Goal: Contribute content

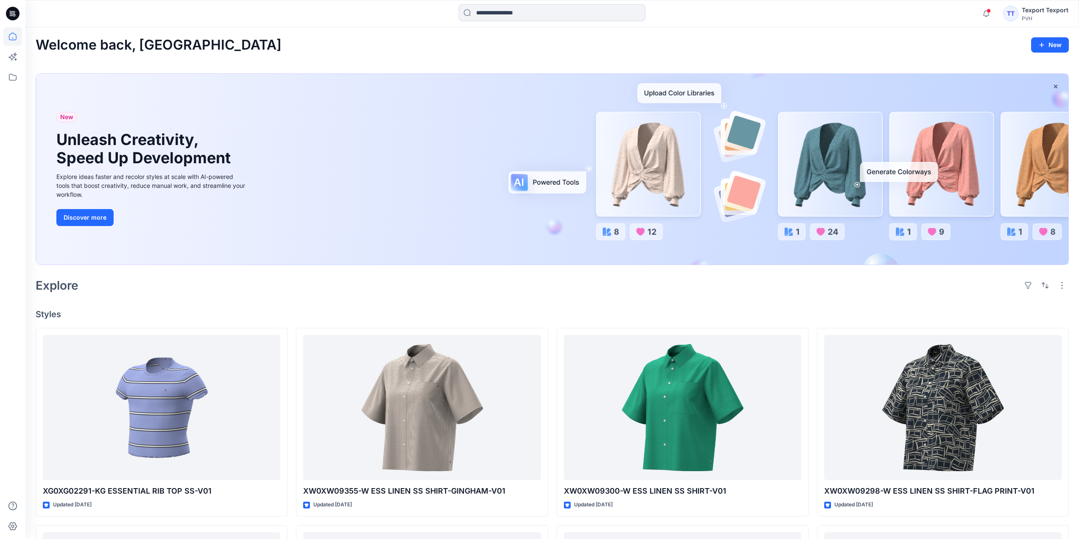
scroll to position [31, 0]
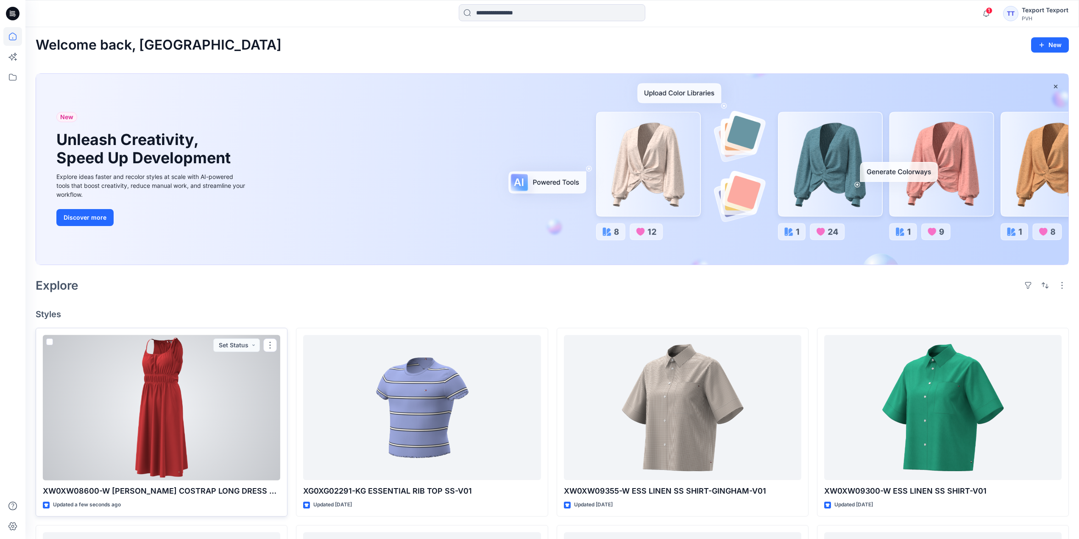
click at [249, 414] on div at bounding box center [162, 407] width 238 height 145
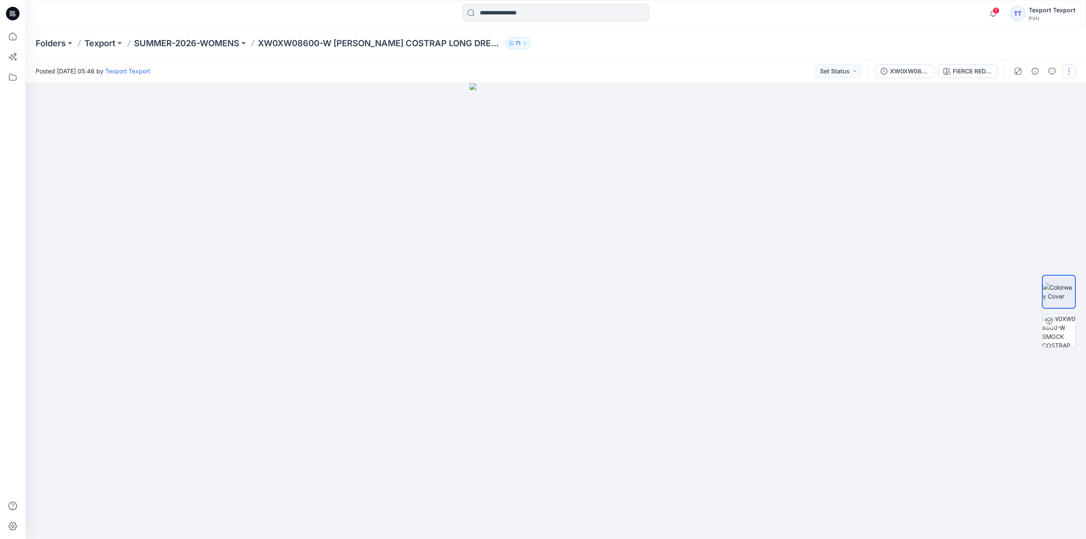
click at [1068, 74] on button "button" at bounding box center [1069, 71] width 14 height 14
click at [927, 238] on div at bounding box center [555, 311] width 1060 height 456
click at [1059, 327] on img at bounding box center [1058, 330] width 33 height 33
click at [1034, 98] on icon "button" at bounding box center [1034, 101] width 7 height 7
click at [1072, 70] on button "button" at bounding box center [1069, 71] width 14 height 14
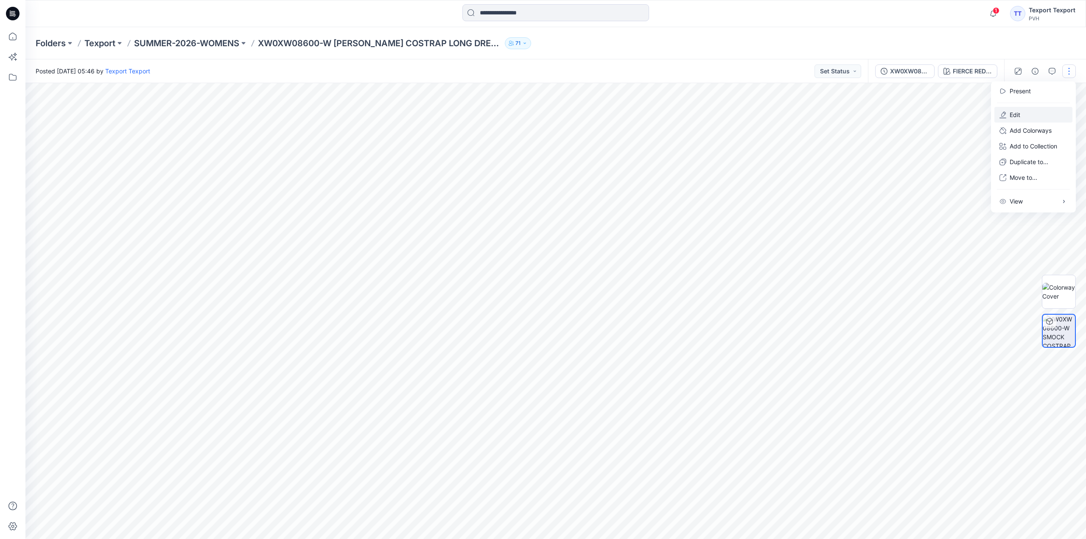
click at [1014, 114] on p "Edit" at bounding box center [1014, 114] width 11 height 9
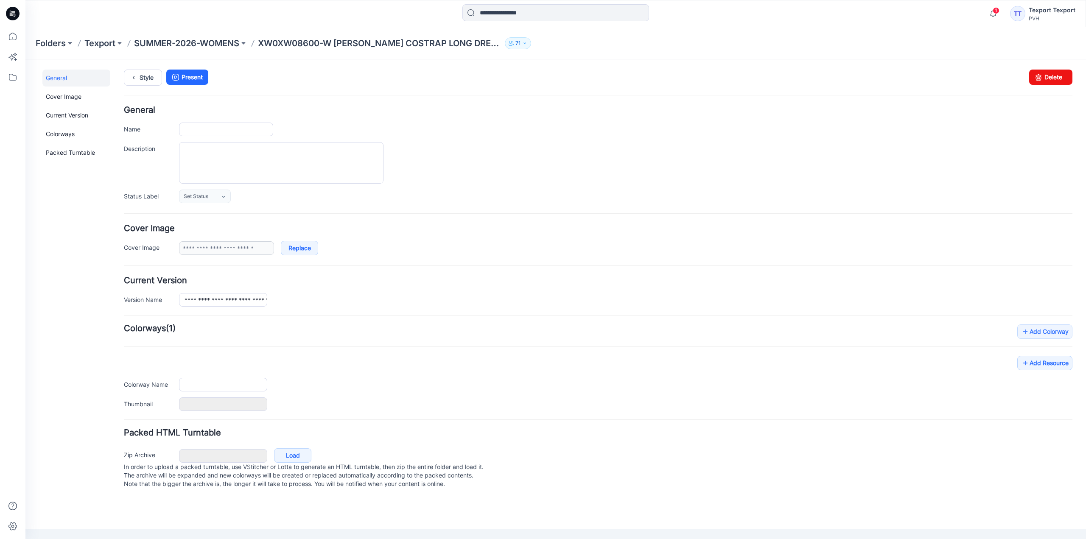
type input "**********"
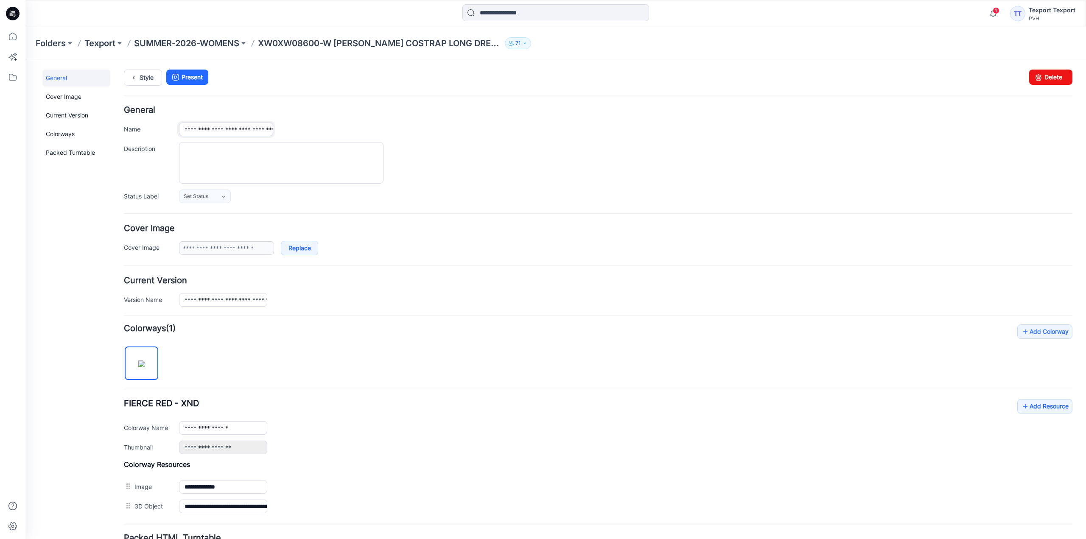
drag, startPoint x: 183, startPoint y: 131, endPoint x: 205, endPoint y: 137, distance: 23.1
click at [205, 137] on div "**********" at bounding box center [598, 154] width 948 height 97
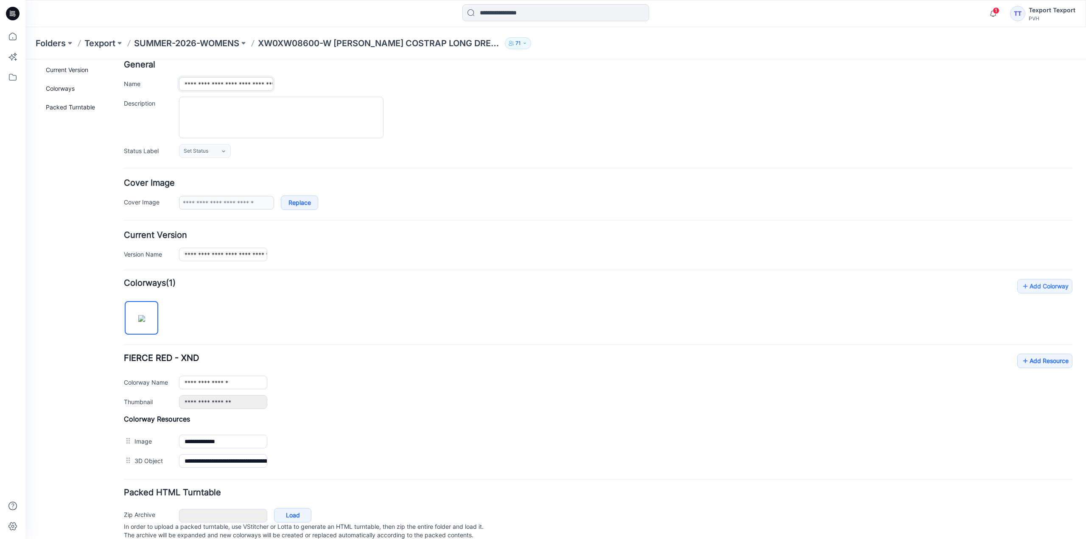
scroll to position [74, 0]
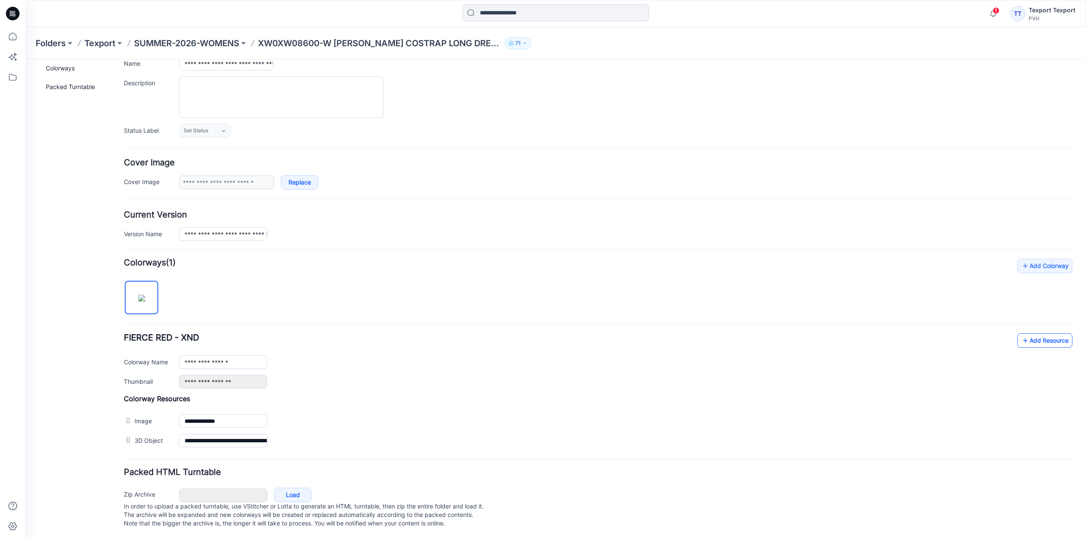
click at [1031, 333] on link "Add Resource" at bounding box center [1044, 340] width 55 height 14
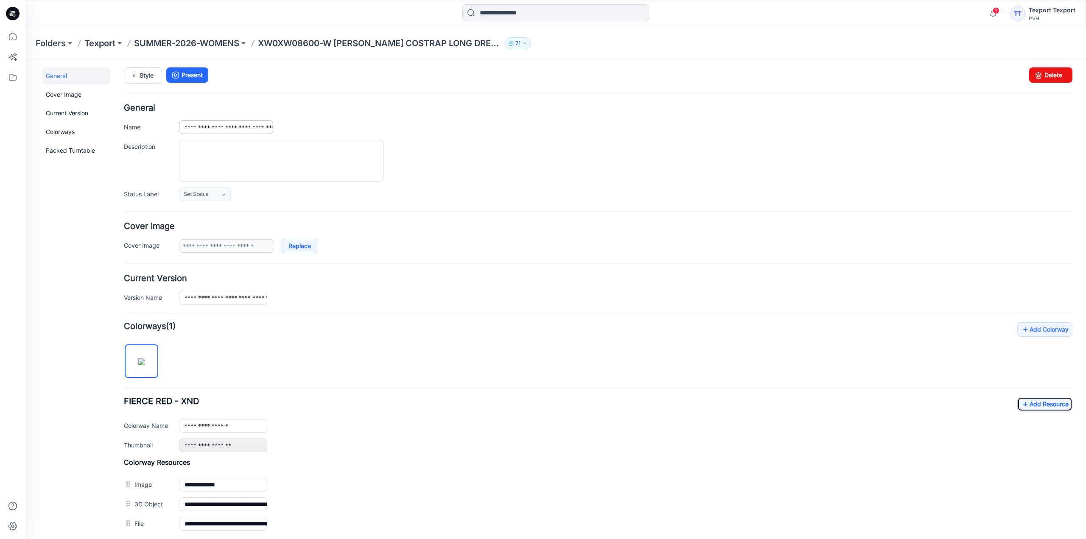
scroll to position [0, 0]
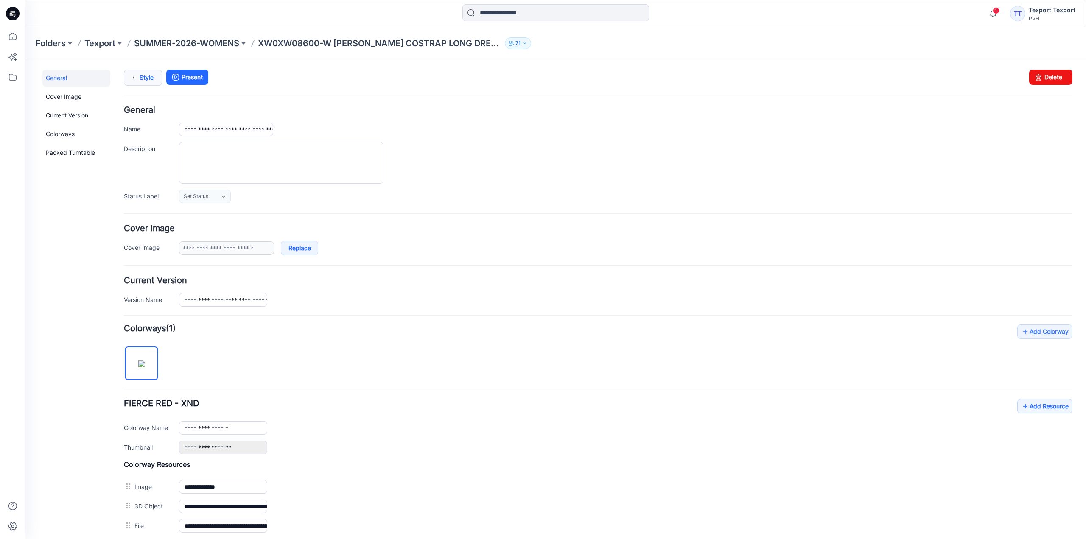
click at [148, 73] on link "Style" at bounding box center [143, 78] width 38 height 16
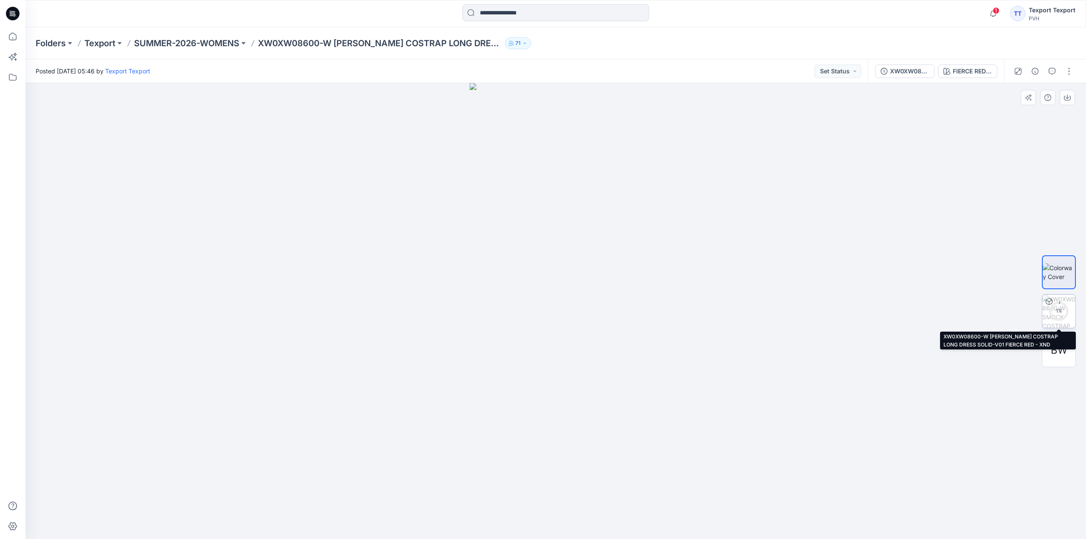
click at [1058, 314] on div "1 %" at bounding box center [1058, 310] width 20 height 7
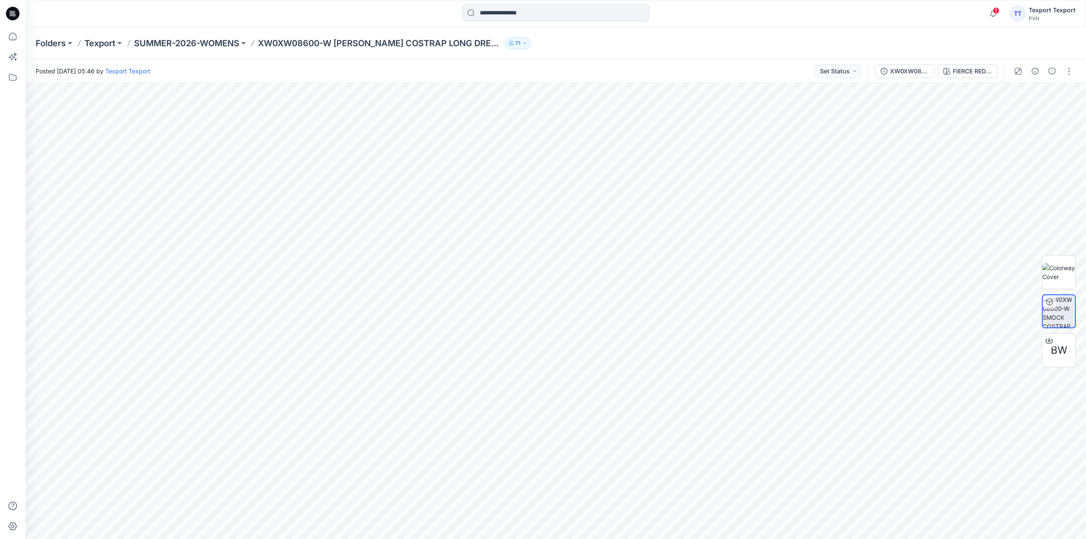
click at [13, 8] on icon at bounding box center [13, 14] width 14 height 14
